Goal: Transaction & Acquisition: Subscribe to service/newsletter

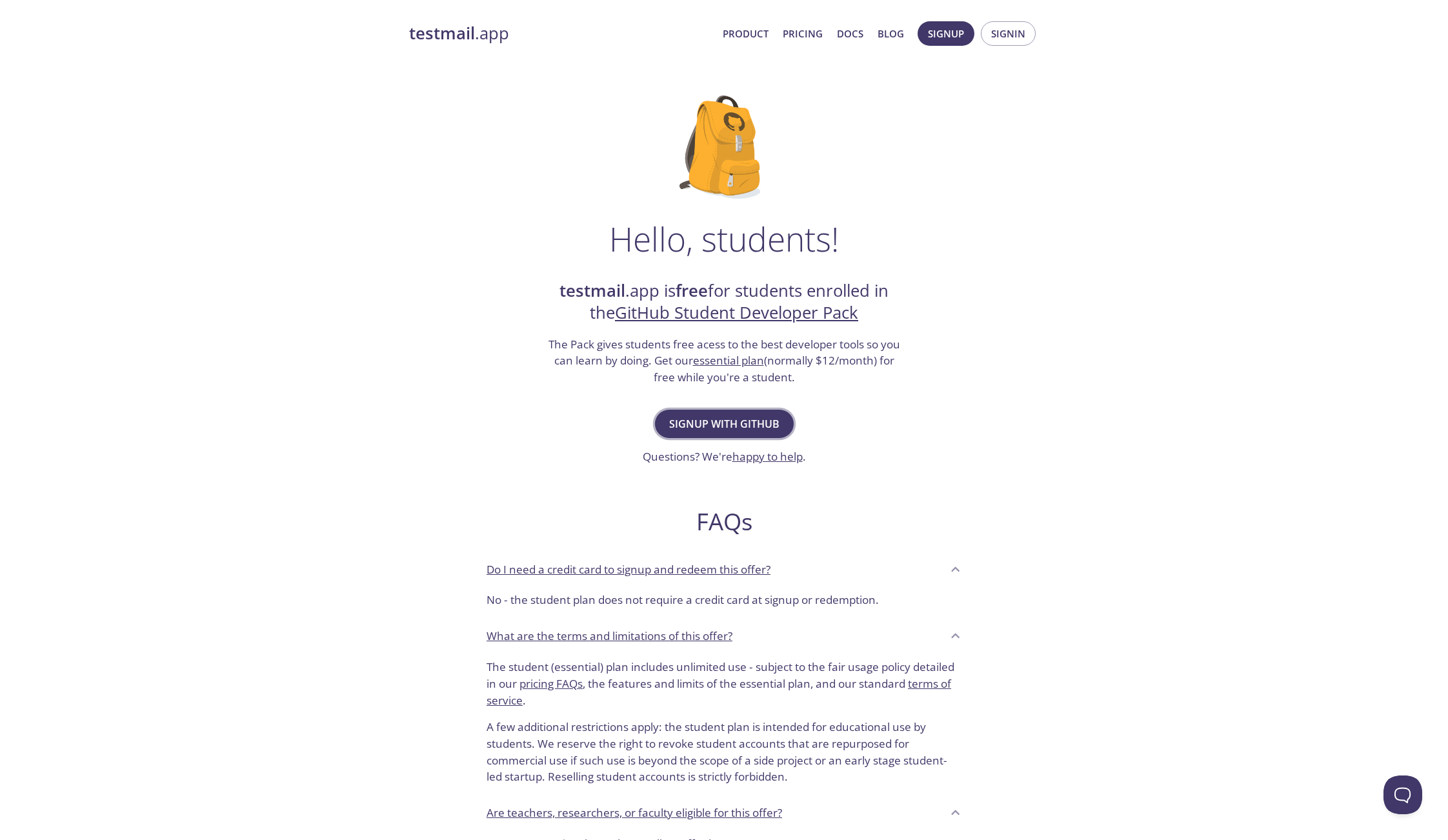
click at [730, 426] on span "Signup with GitHub" at bounding box center [724, 424] width 110 height 18
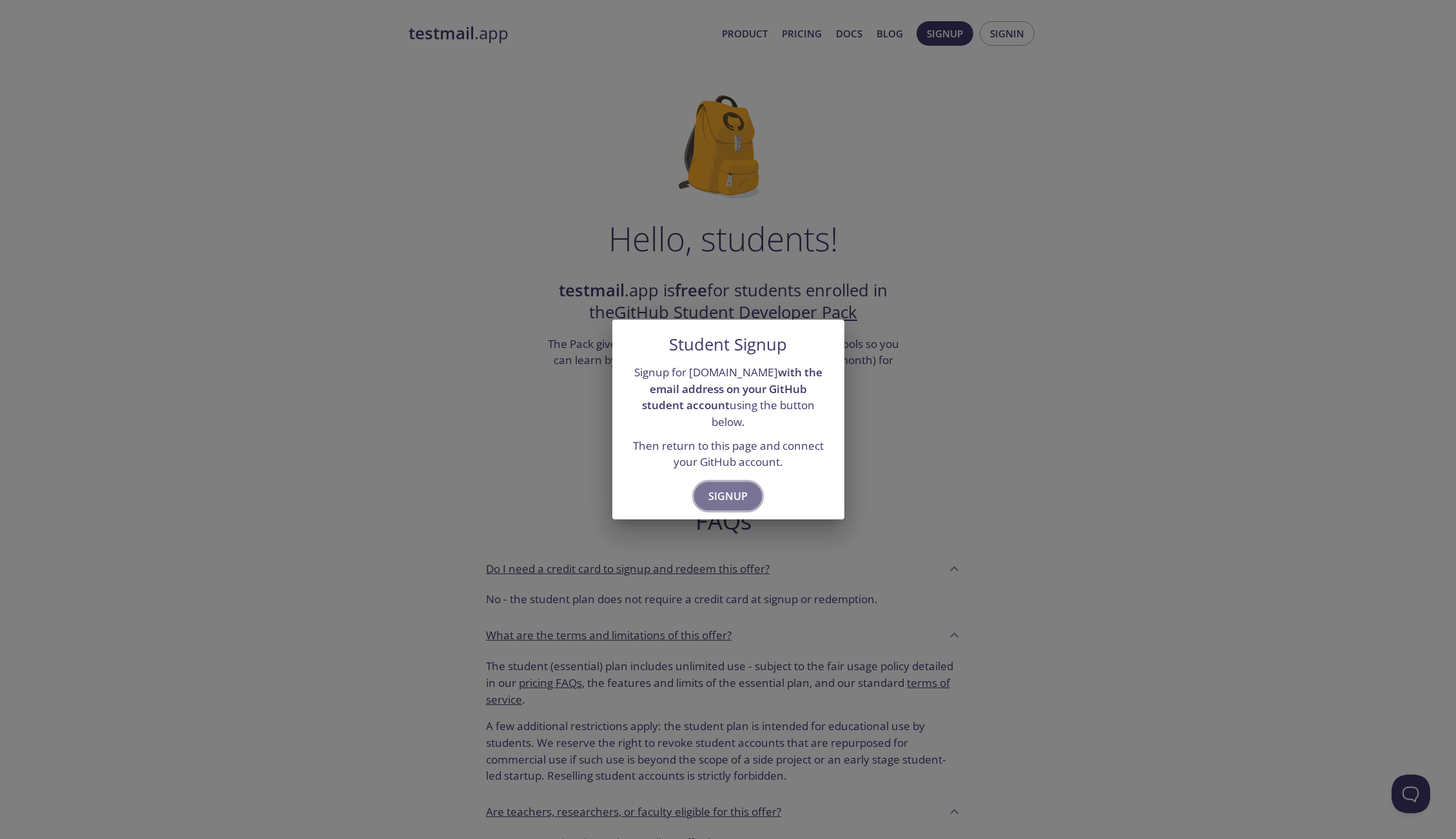
click at [724, 487] on span "Signup" at bounding box center [727, 496] width 39 height 18
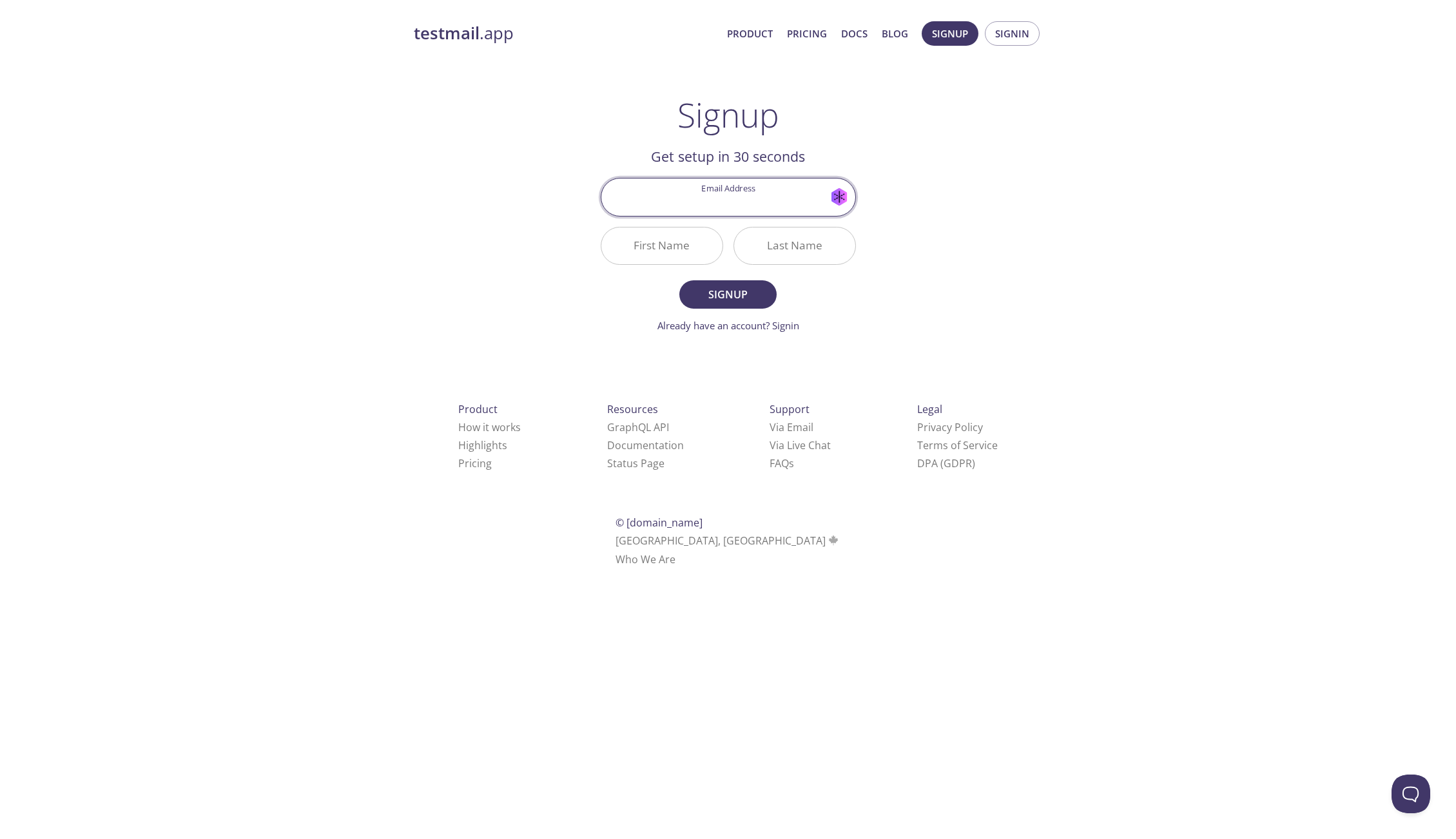
click at [629, 549] on html "testmail .app Product Pricing Docs Blog Signup Signin Signup Get setup in 30 se…" at bounding box center [728, 292] width 1456 height 584
click at [745, 189] on input "Email Address" at bounding box center [728, 197] width 254 height 37
type input "[EMAIL_ADDRESS][DOMAIN_NAME]"
click at [695, 258] on input "First Name" at bounding box center [662, 246] width 121 height 37
type input "[PERSON_NAME]"
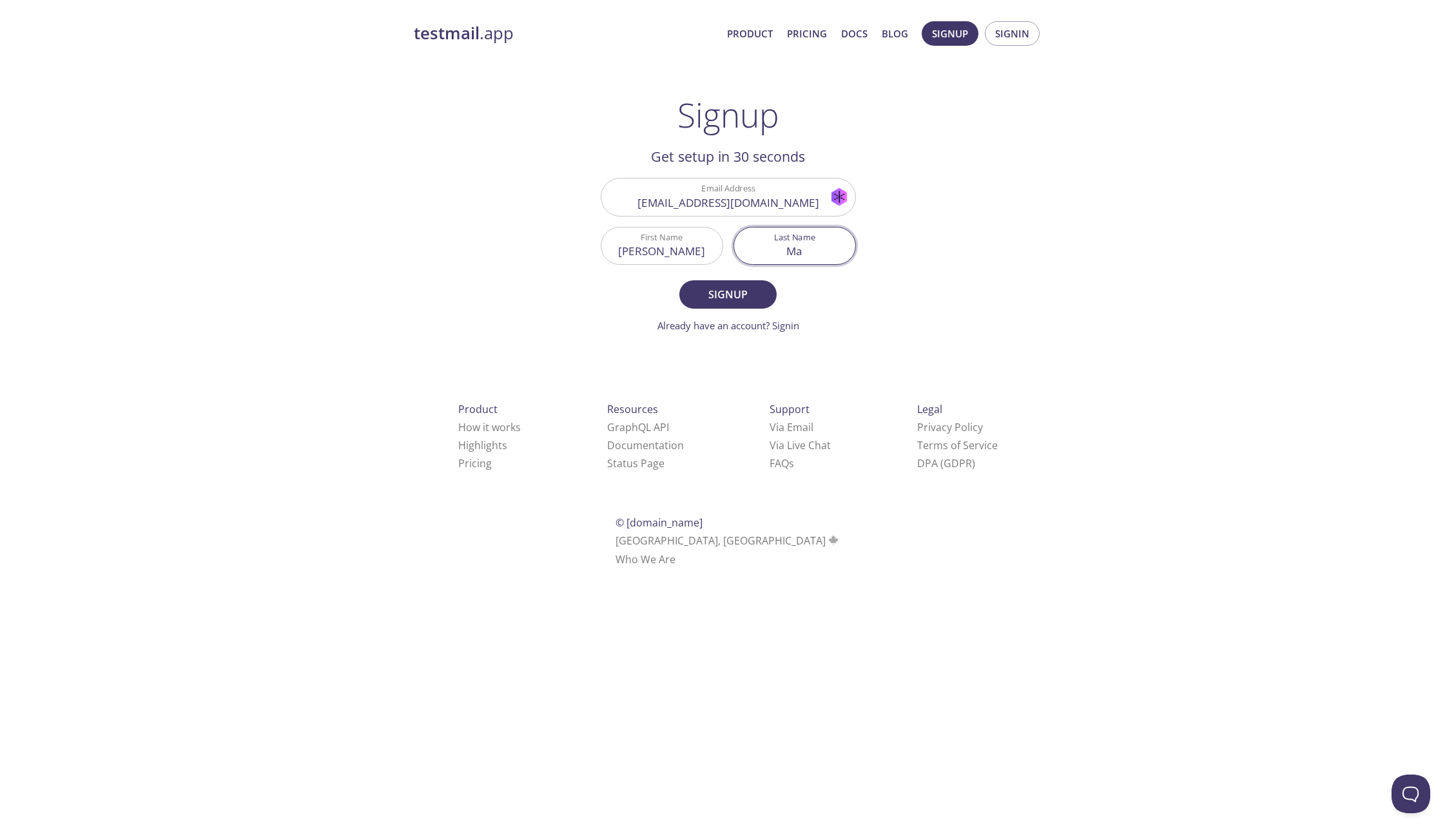
type input "M"
type input "[PERSON_NAME]"
click at [695, 261] on input "[PERSON_NAME]" at bounding box center [662, 246] width 121 height 37
type input "[PERSON_NAME]"
click at [711, 288] on span "Signup" at bounding box center [727, 294] width 68 height 18
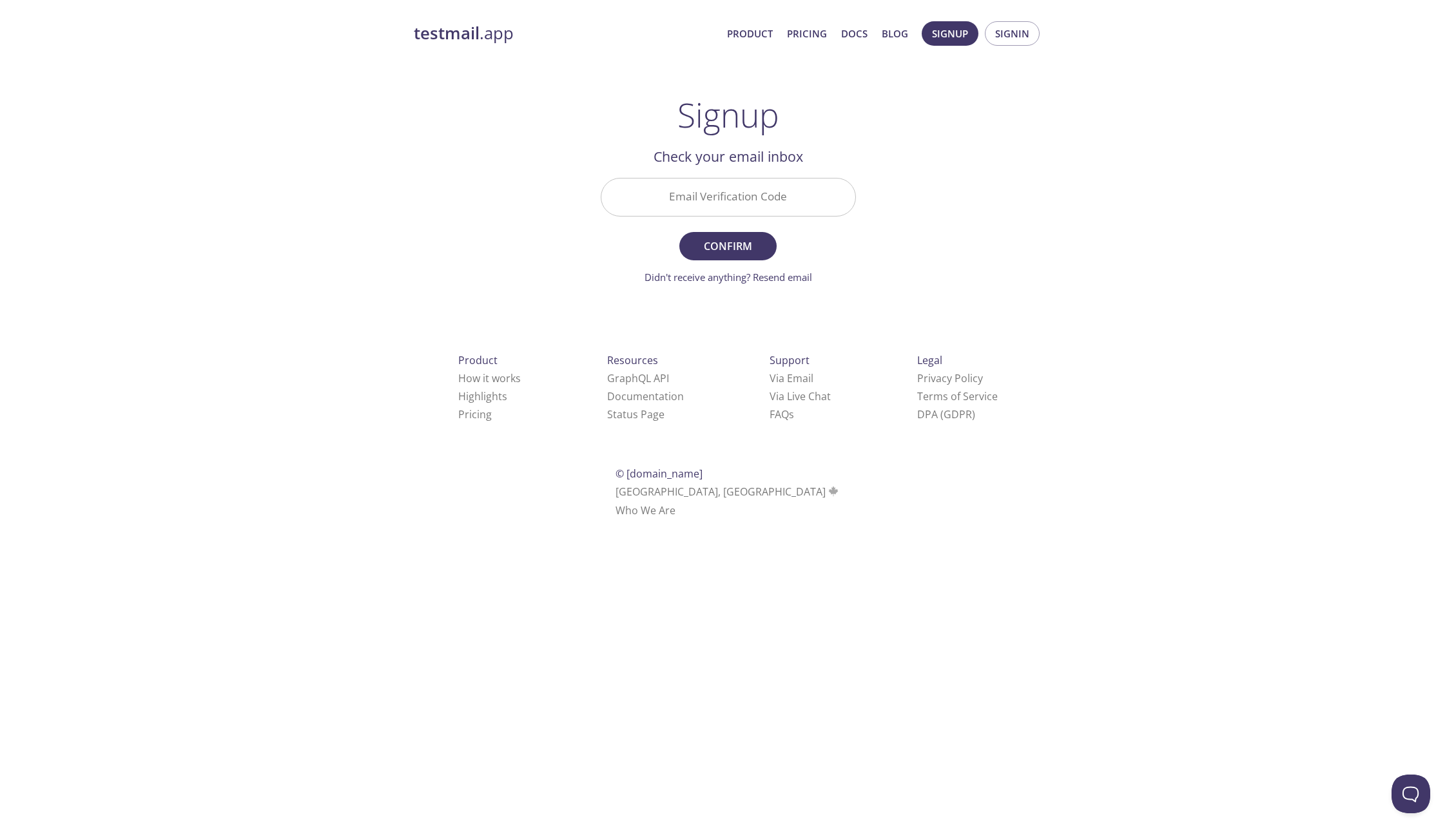
click at [694, 164] on h2 "Check your email inbox" at bounding box center [728, 156] width 255 height 22
click at [698, 187] on input "Email Verification Code" at bounding box center [728, 197] width 254 height 37
paste input "TT5PFSU"
type input "TT5PFSU"
click at [740, 244] on span "Confirm" at bounding box center [727, 246] width 68 height 18
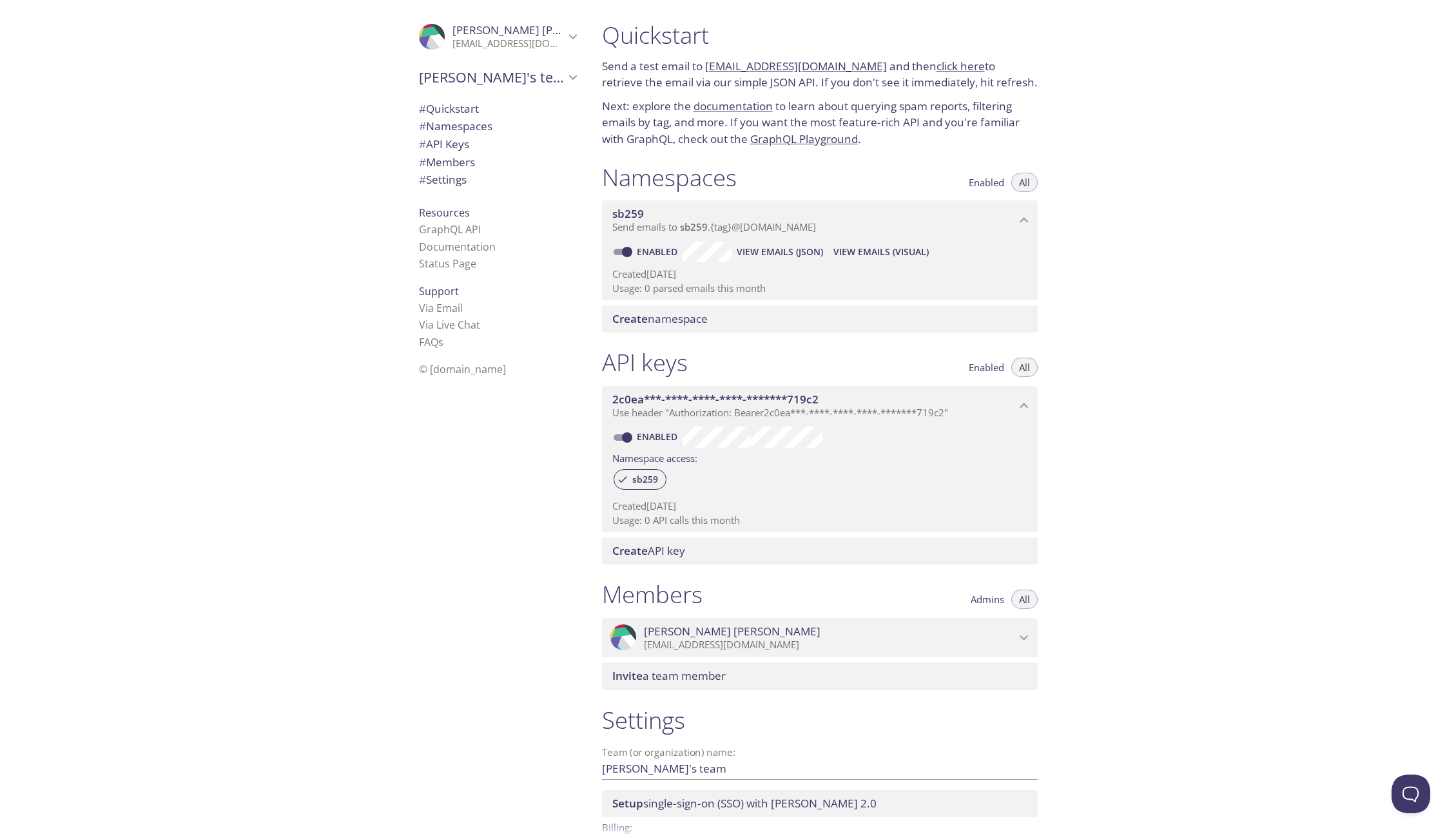
click at [1146, 223] on div "Quickstart Send a test email to sb259.test@inbox.testmail.app and then click he…" at bounding box center [1024, 419] width 865 height 839
